Goal: Transaction & Acquisition: Register for event/course

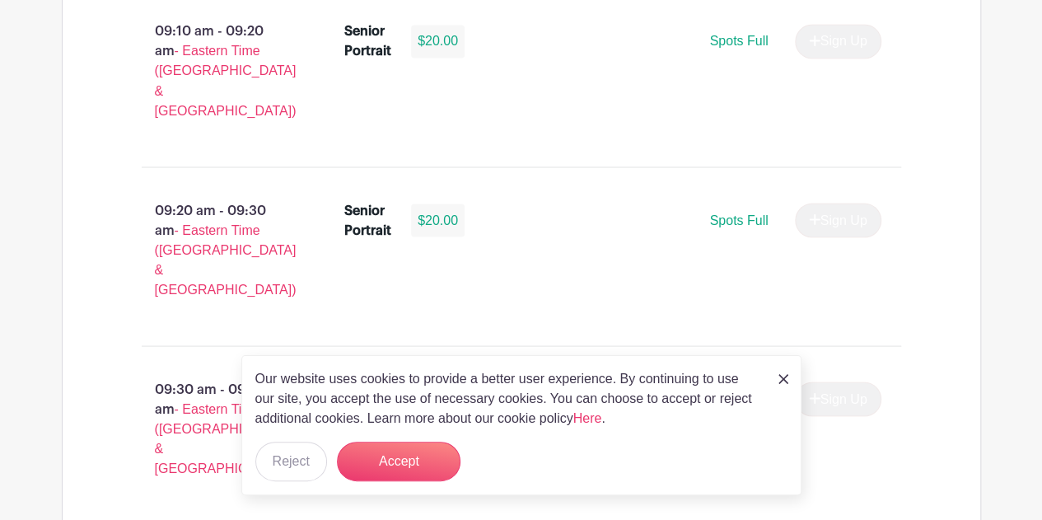
scroll to position [1482, 0]
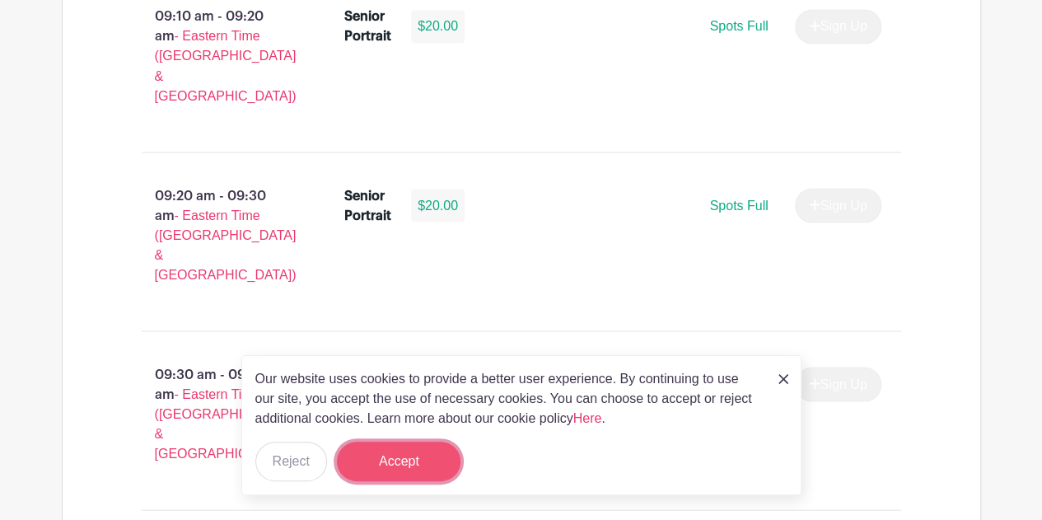
click at [376, 475] on button "Accept" at bounding box center [399, 461] width 124 height 40
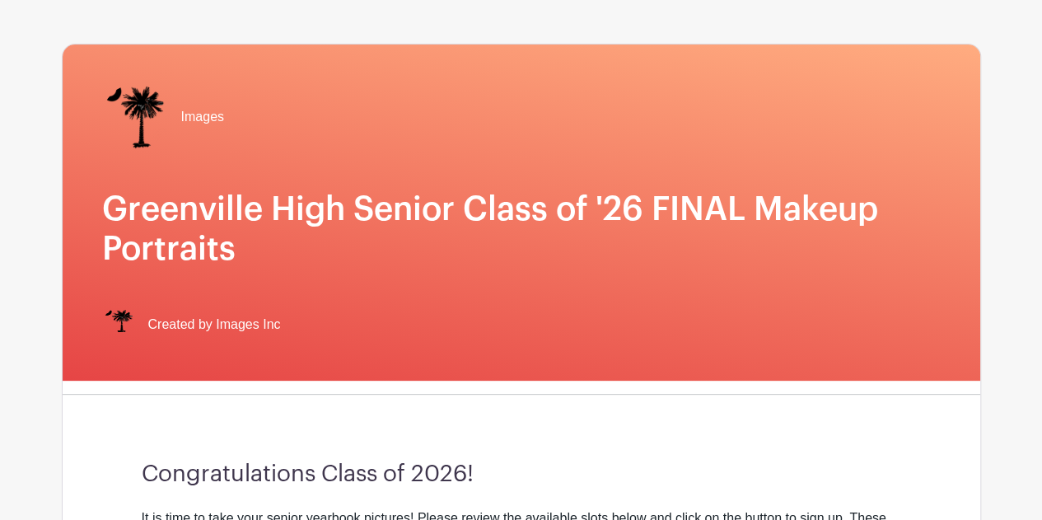
scroll to position [82, 0]
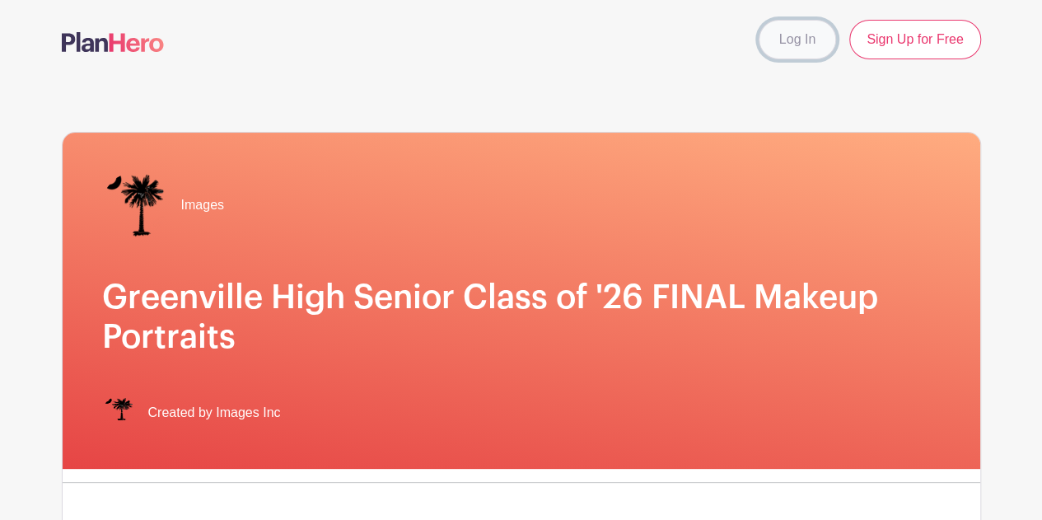
click at [803, 37] on link "Log In" at bounding box center [796, 40] width 77 height 40
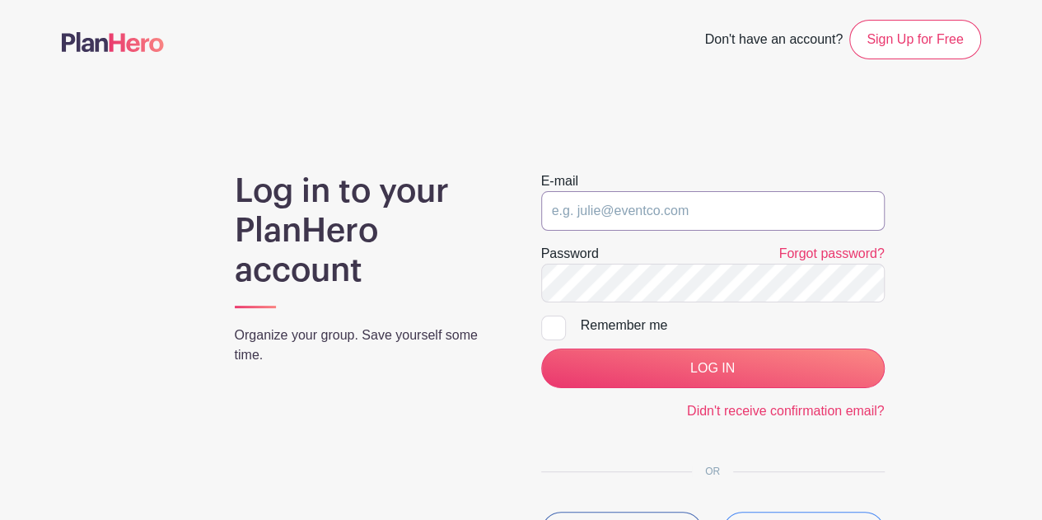
click at [654, 212] on input "email" at bounding box center [712, 211] width 343 height 40
type input "mjacobs@greenville.k12.sc.us"
click at [541, 348] on input "LOG IN" at bounding box center [712, 368] width 343 height 40
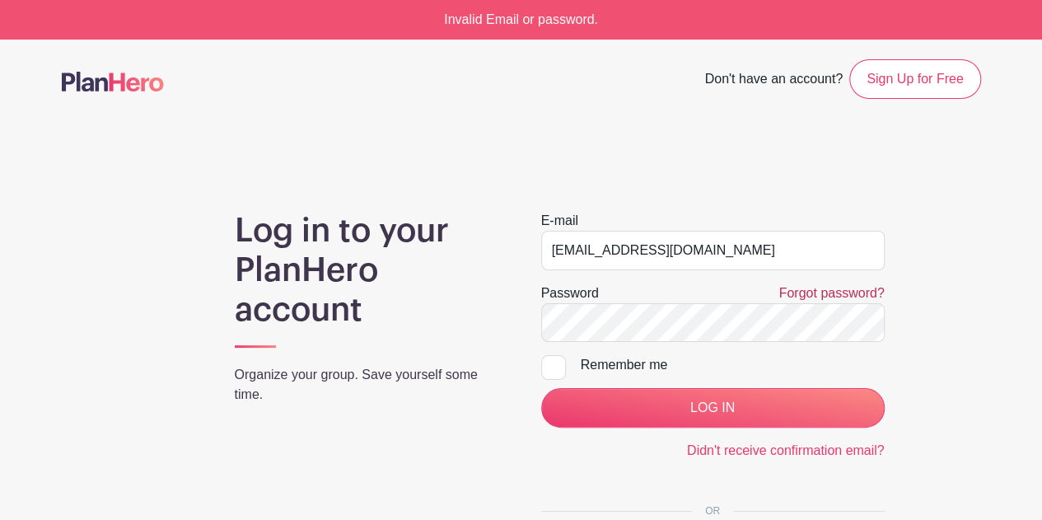
click at [810, 286] on link "Forgot password?" at bounding box center [830, 293] width 105 height 14
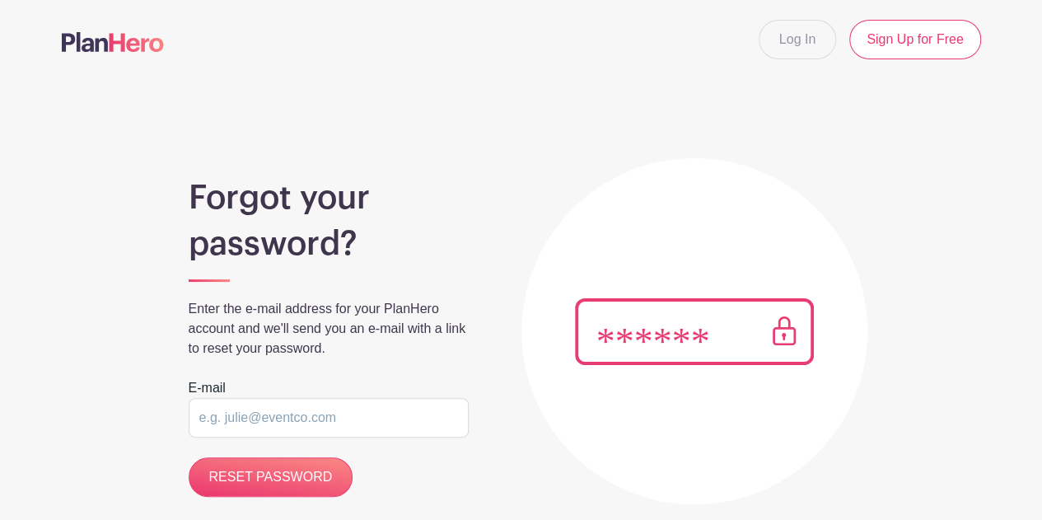
click at [254, 424] on input "email" at bounding box center [329, 418] width 280 height 40
drag, startPoint x: 240, startPoint y: 418, endPoint x: 119, endPoint y: 402, distance: 122.2
click at [119, 402] on div "Forgot your password? Enter the e-mail address for your PlanHero account and we…" at bounding box center [521, 311] width 919 height 385
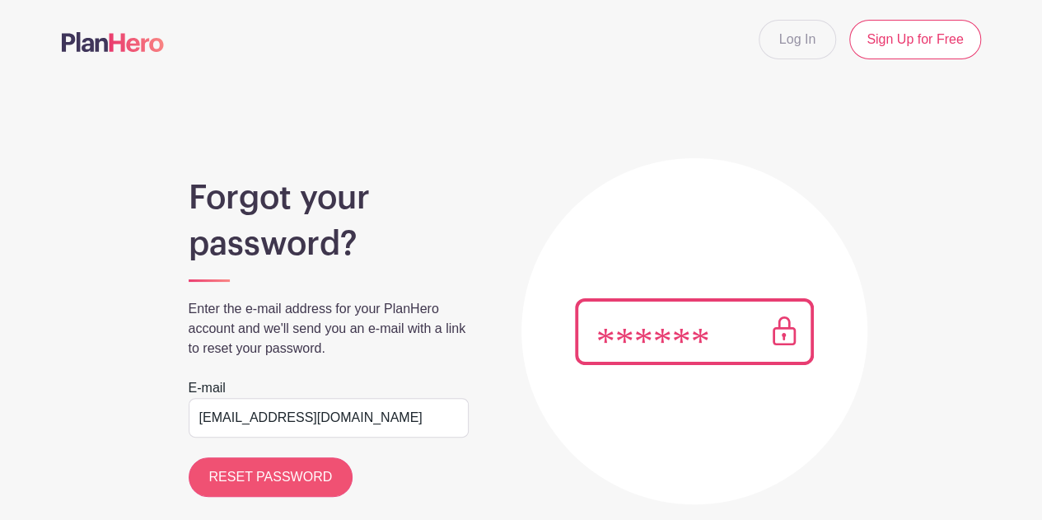
type input "mjacobs@greenville.k12.sc.us"
click at [237, 481] on input "RESET PASSWORD" at bounding box center [271, 477] width 165 height 40
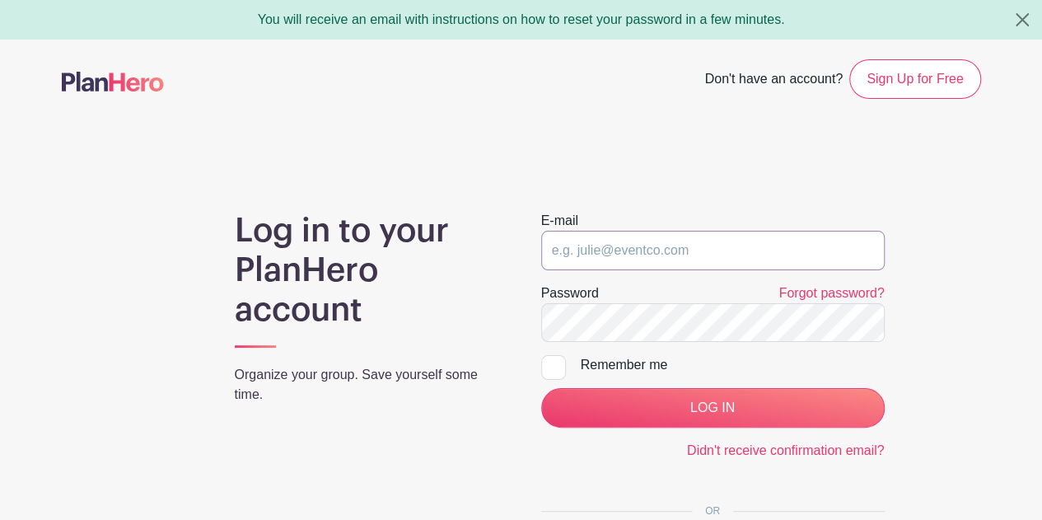
click at [592, 254] on input "email" at bounding box center [712, 251] width 343 height 40
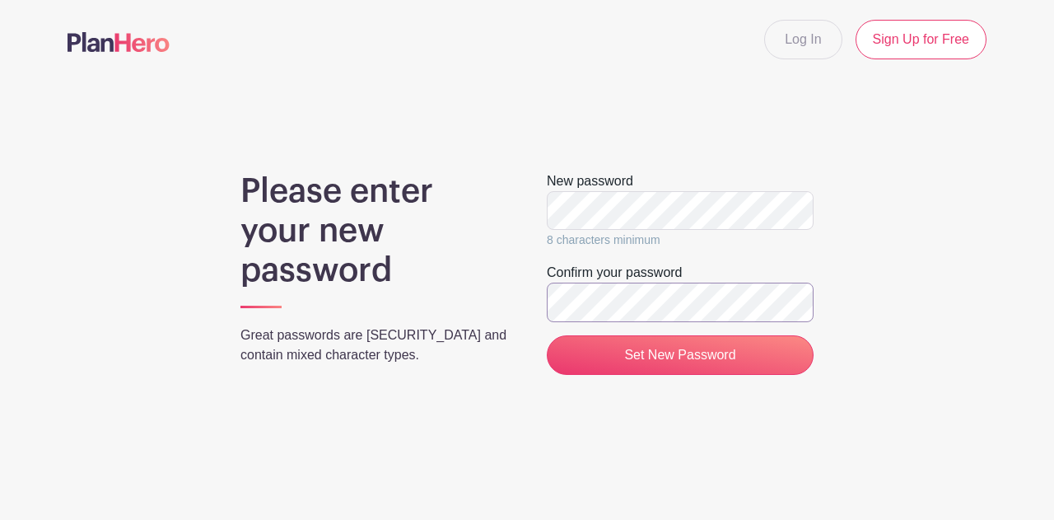
click at [547, 335] on input "Set New Password" at bounding box center [680, 355] width 267 height 40
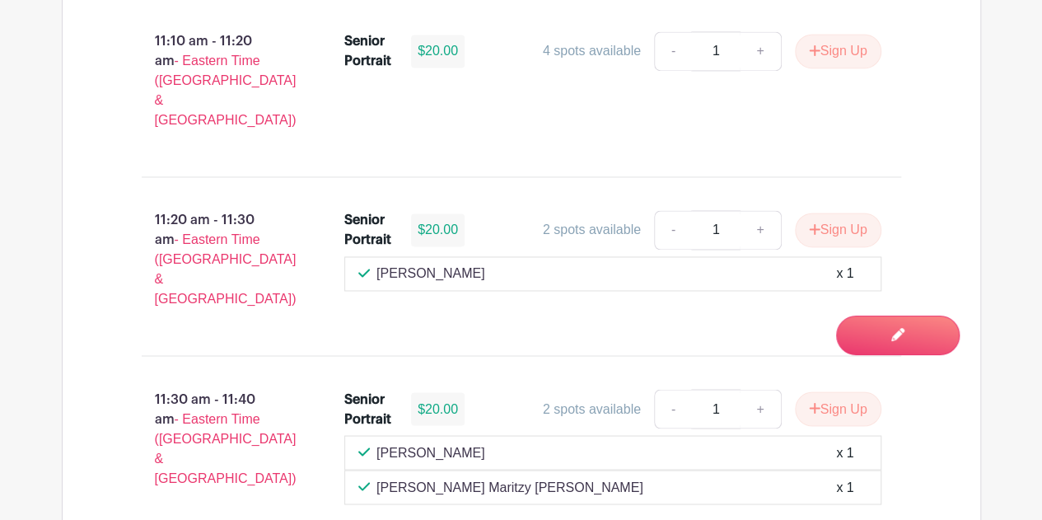
scroll to position [4364, 0]
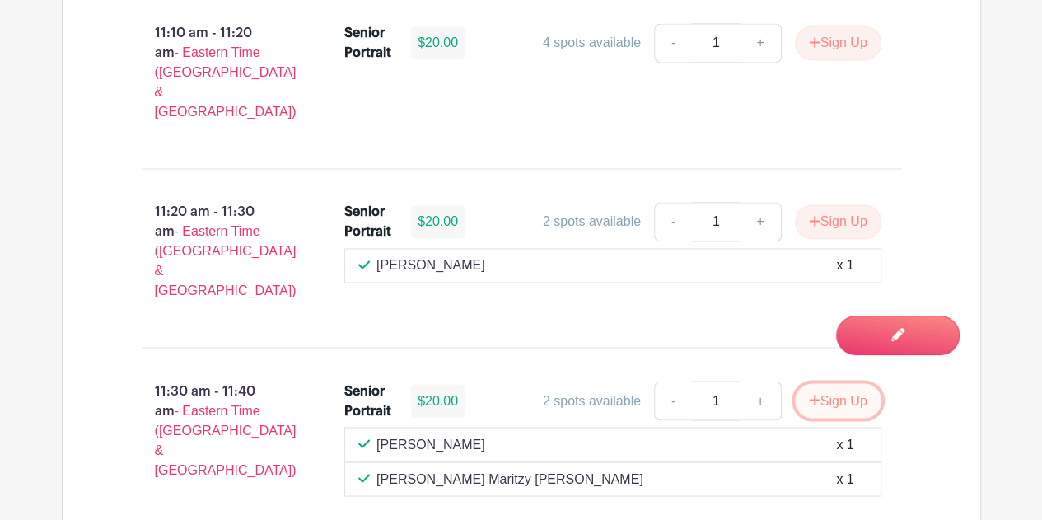
click at [840, 383] on button "Sign Up" at bounding box center [838, 400] width 86 height 35
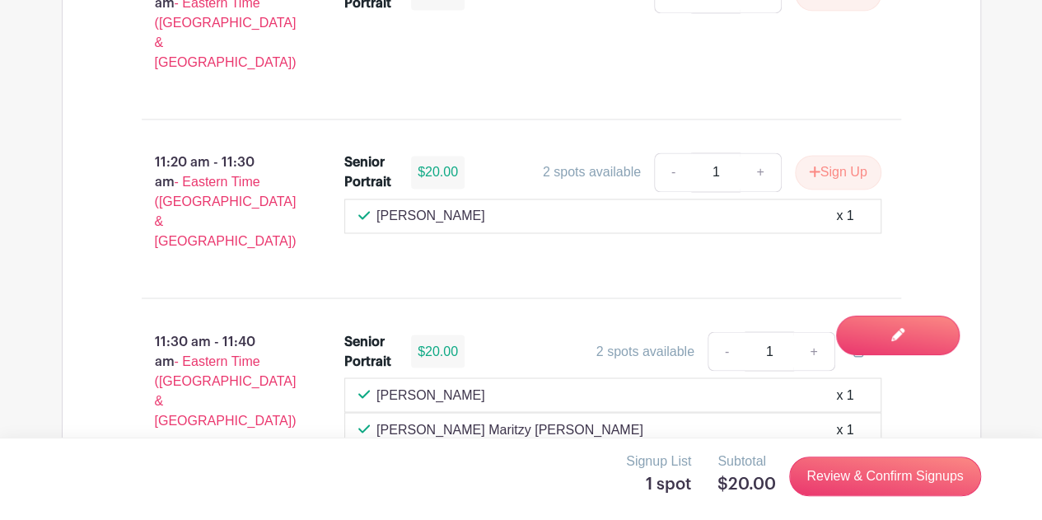
scroll to position [4282, 0]
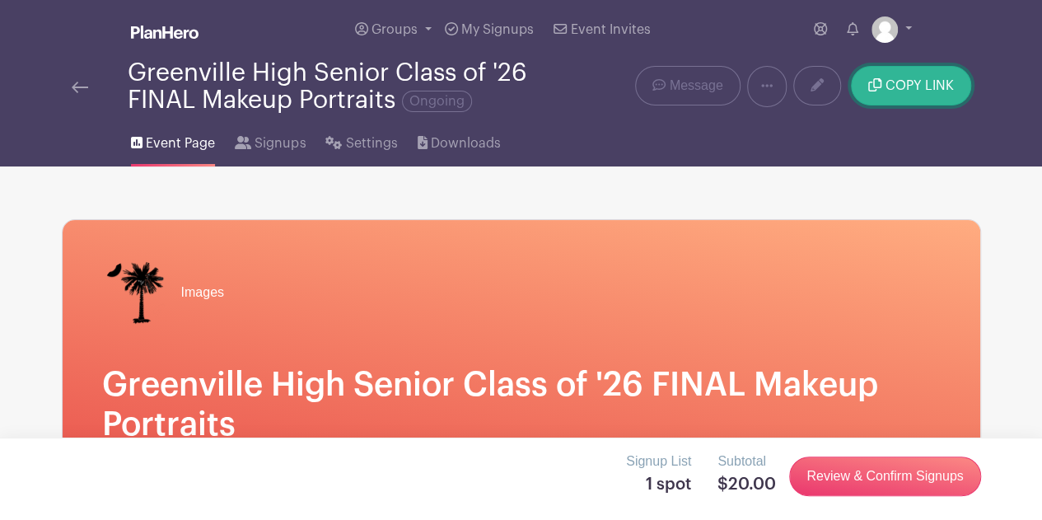
click at [948, 95] on button "COPY LINK" at bounding box center [910, 86] width 119 height 40
